Goal: Information Seeking & Learning: Learn about a topic

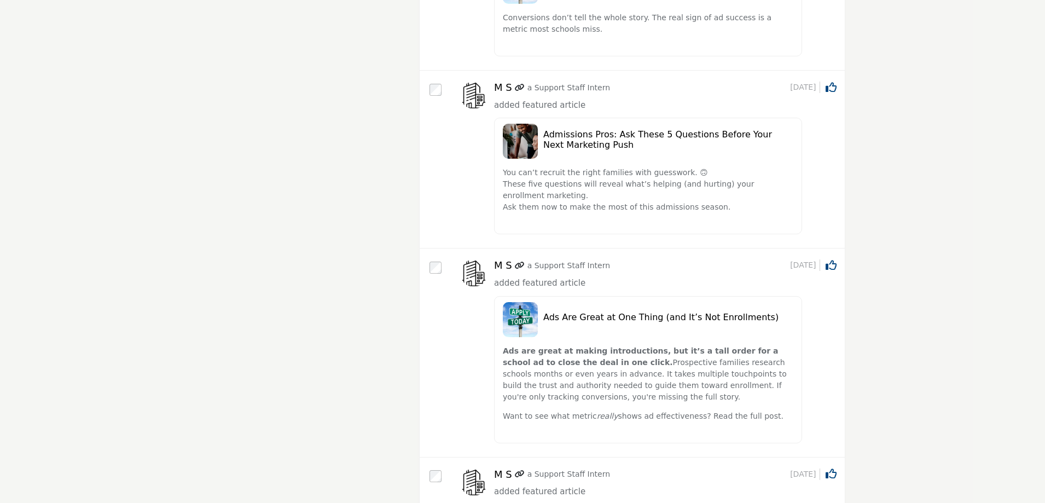
scroll to position [219, 0]
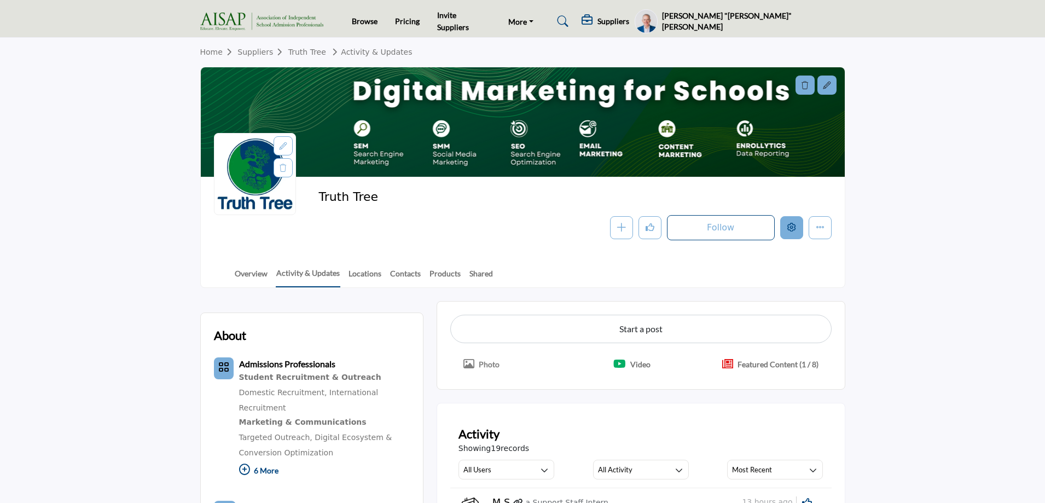
click at [788, 228] on icon "Edit company" at bounding box center [791, 227] width 9 height 9
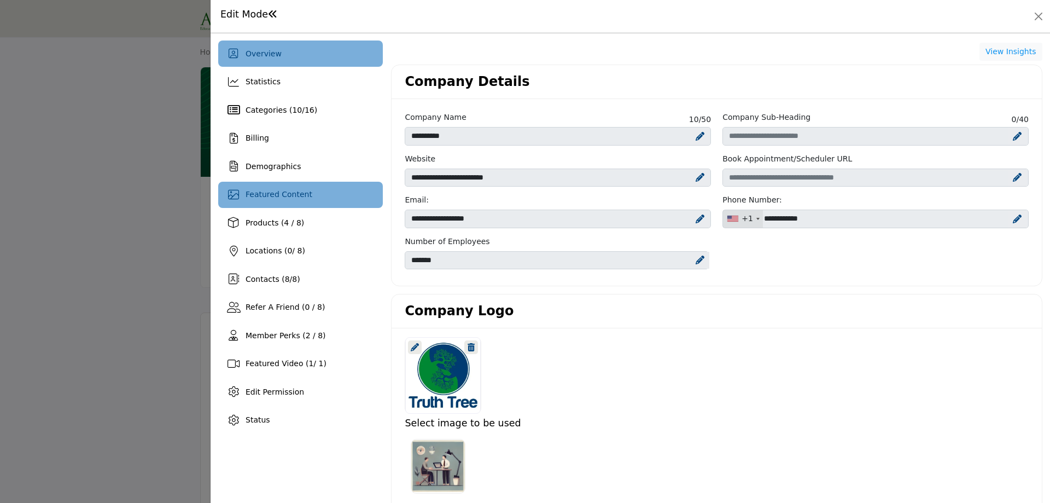
click at [262, 201] on div "Featured Content" at bounding box center [300, 195] width 165 height 26
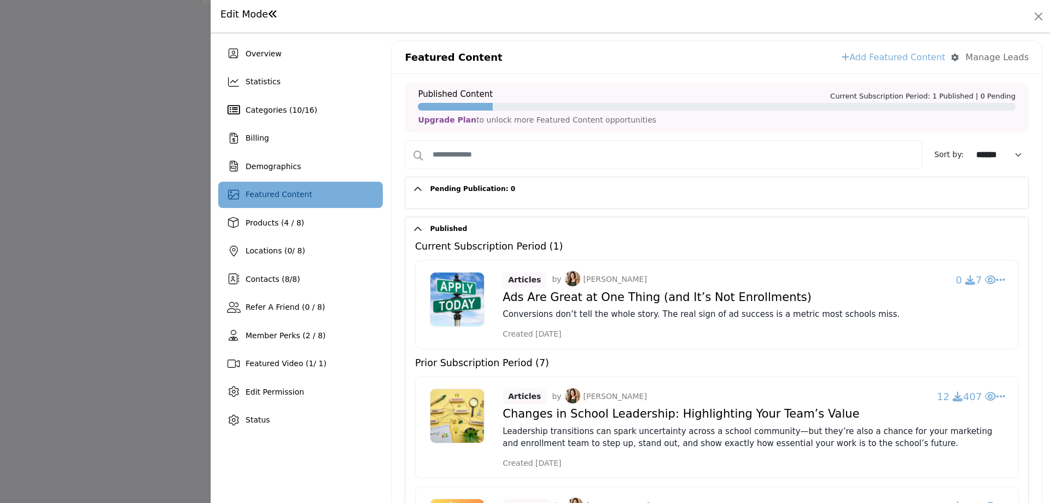
click at [415, 228] on h2 "Published" at bounding box center [716, 229] width 623 height 24
click at [432, 229] on button "Published" at bounding box center [725, 229] width 606 height 24
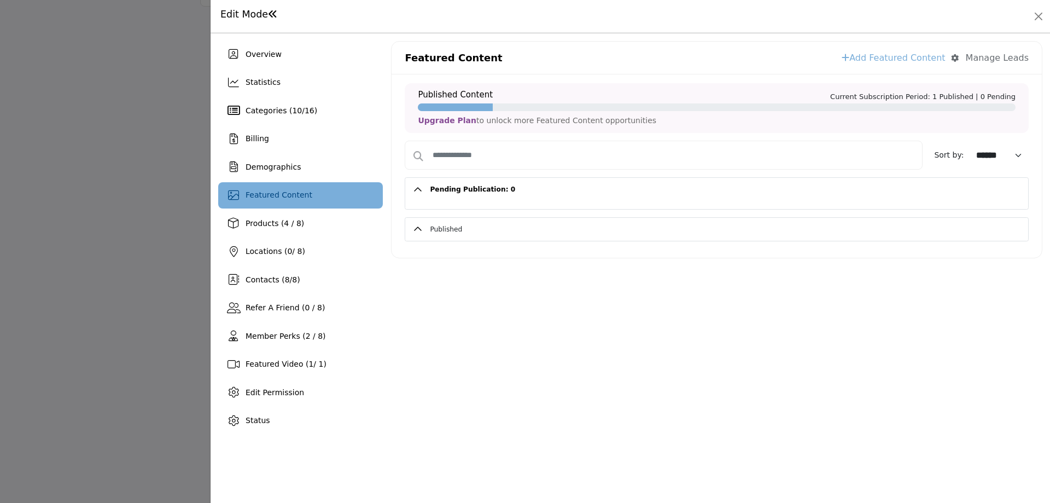
click at [417, 226] on h2 "Published" at bounding box center [716, 230] width 623 height 24
click at [417, 229] on h2 "Published" at bounding box center [716, 230] width 623 height 24
click at [430, 231] on button "Published" at bounding box center [725, 230] width 606 height 24
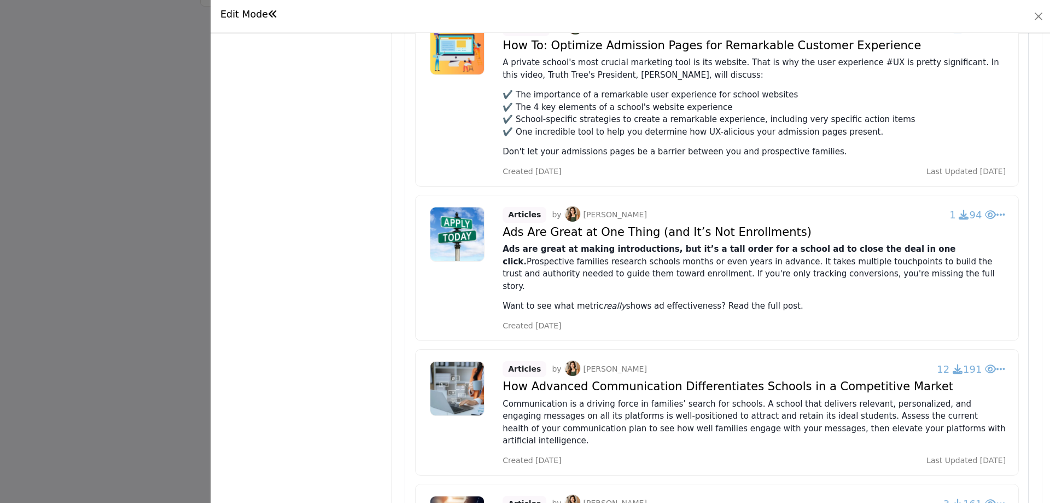
scroll to position [150, 0]
